Goal: Ask a question

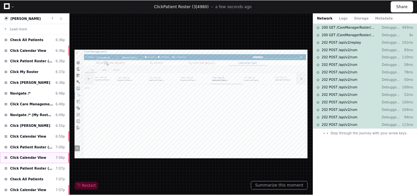
scroll to position [22, 0]
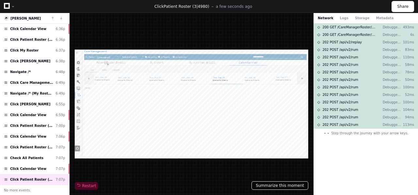
click at [274, 186] on button "Summarize this moment" at bounding box center [279, 186] width 57 height 8
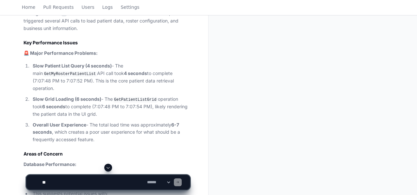
scroll to position [265, 0]
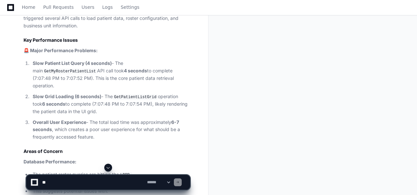
click at [136, 94] on code "GetPatientListGrid" at bounding box center [135, 97] width 45 height 6
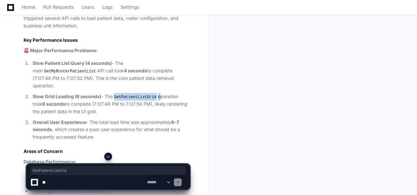
click at [136, 94] on code "GetPatientListGrid" at bounding box center [135, 97] width 45 height 6
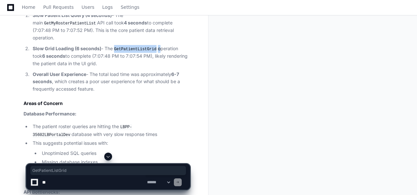
scroll to position [297, 0]
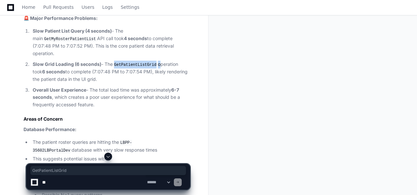
click at [136, 62] on code "GetPatientListGrid" at bounding box center [135, 65] width 45 height 6
click at [62, 182] on textarea at bounding box center [93, 182] width 105 height 14
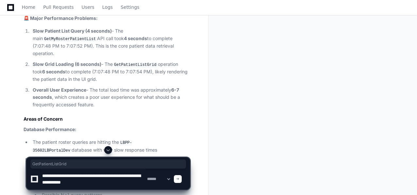
type textarea "**********"
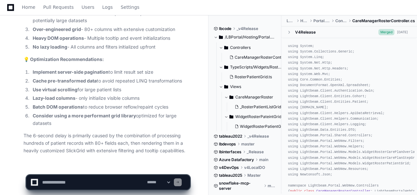
scroll to position [1553, 0]
